Goal: Navigation & Orientation: Find specific page/section

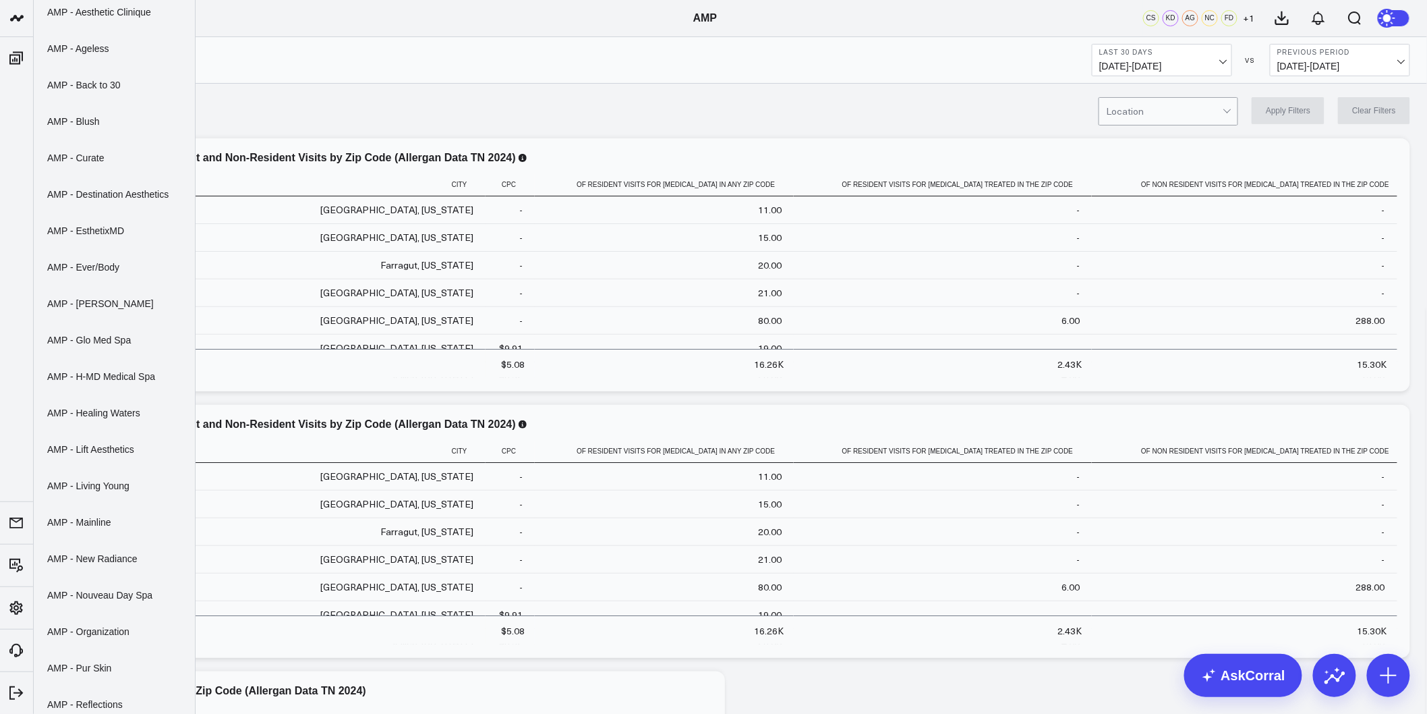
scroll to position [150, 0]
click at [91, 583] on link "AMP - Organization" at bounding box center [114, 593] width 161 height 36
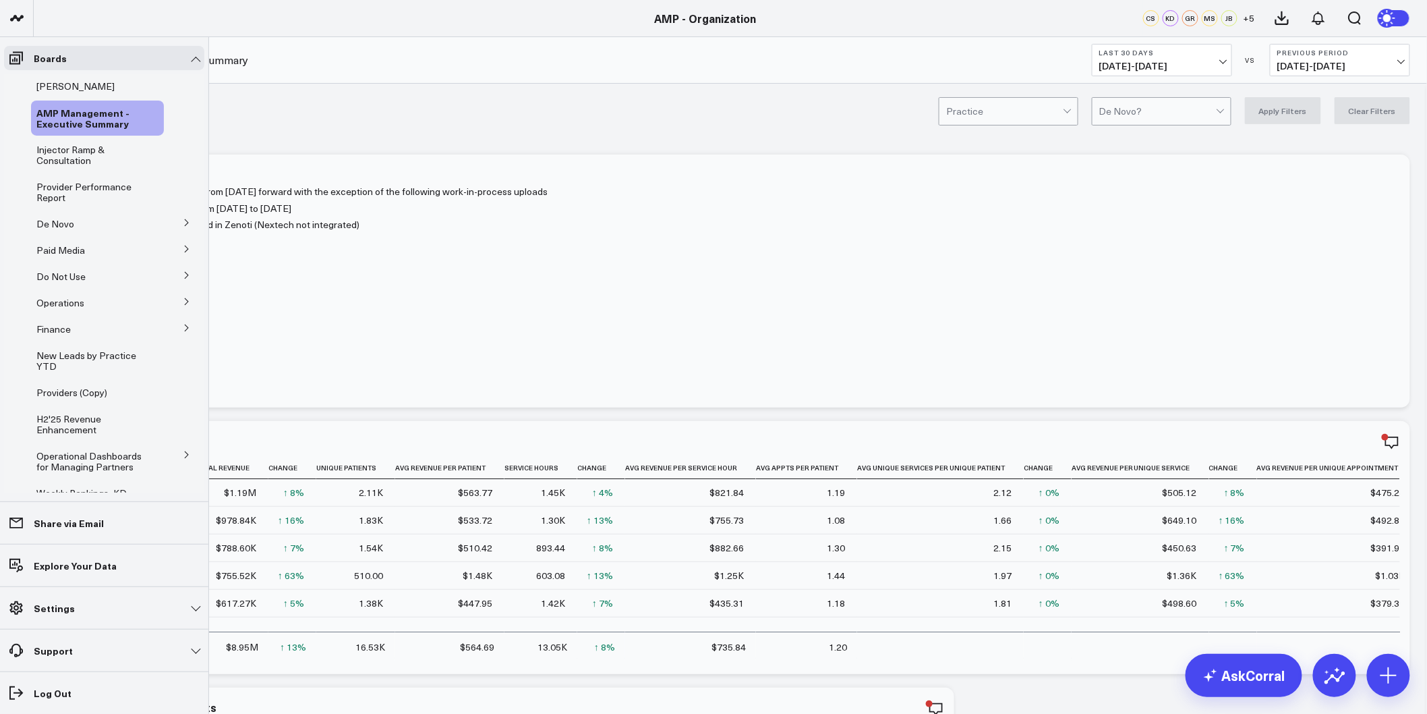
click at [171, 219] on button at bounding box center [186, 222] width 35 height 20
click at [84, 279] on span "De Novo Charts" at bounding box center [79, 283] width 69 height 13
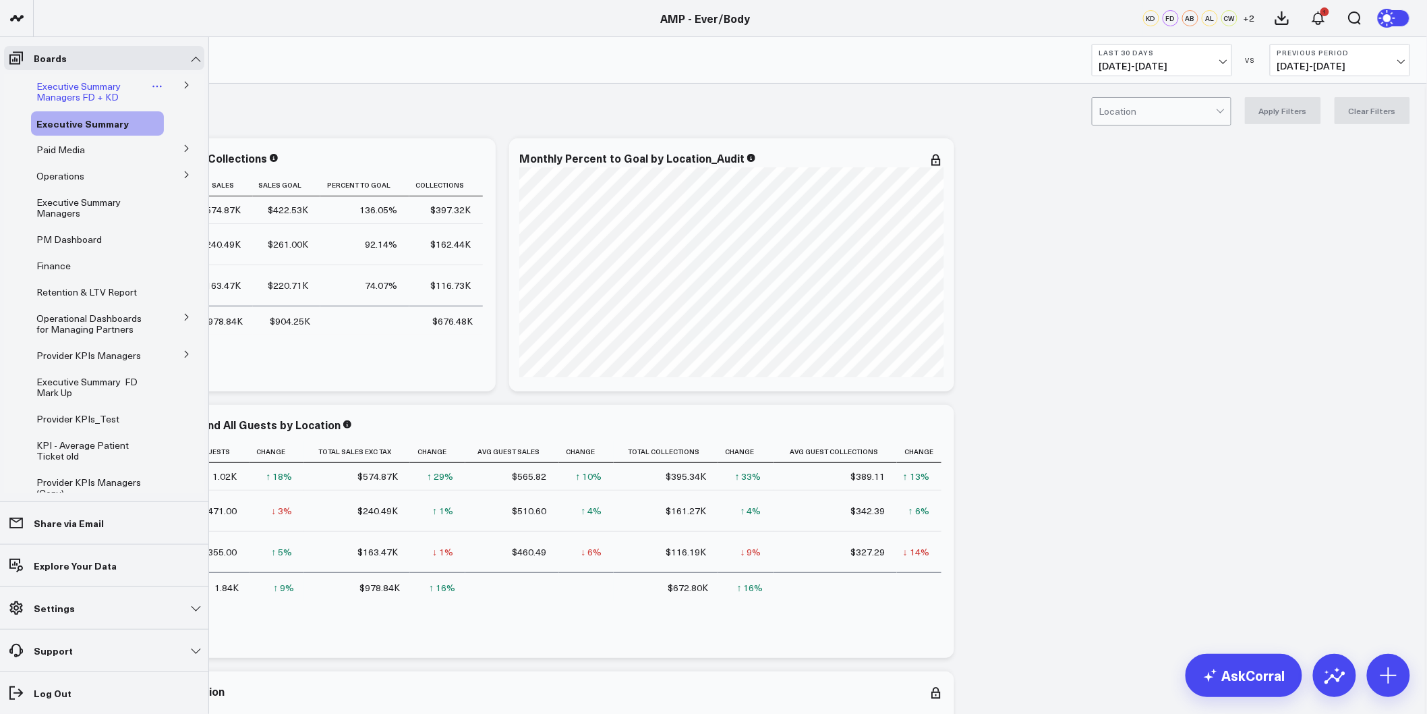
click at [82, 88] on span "Executive Summary Managers FD + KD" at bounding box center [78, 92] width 84 height 24
